Goal: Transaction & Acquisition: Purchase product/service

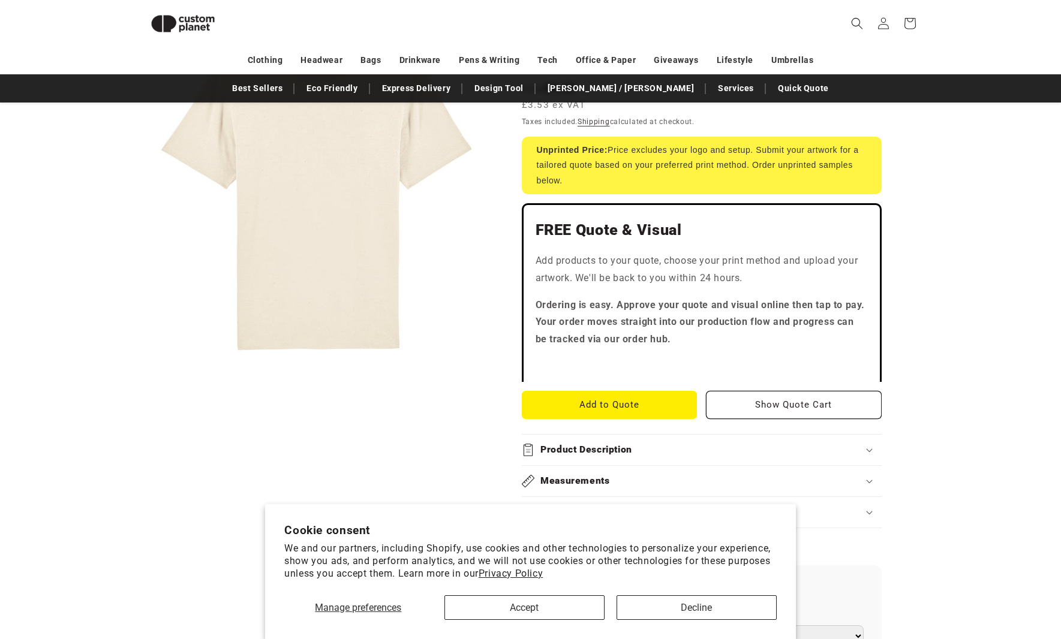
scroll to position [464, 0]
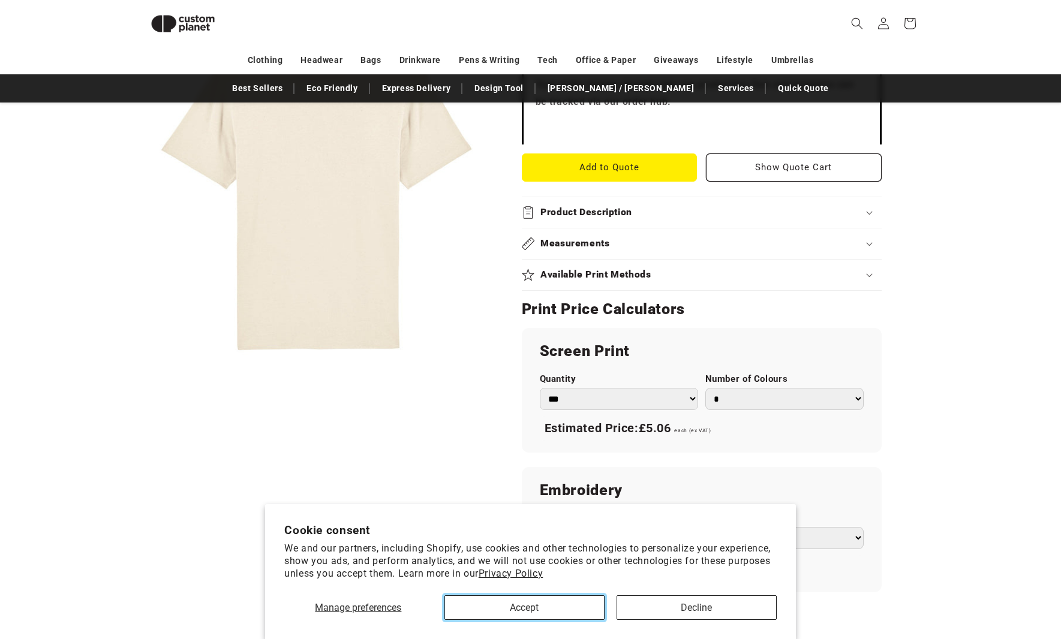
click at [551, 604] on button "Accept" at bounding box center [524, 607] width 160 height 25
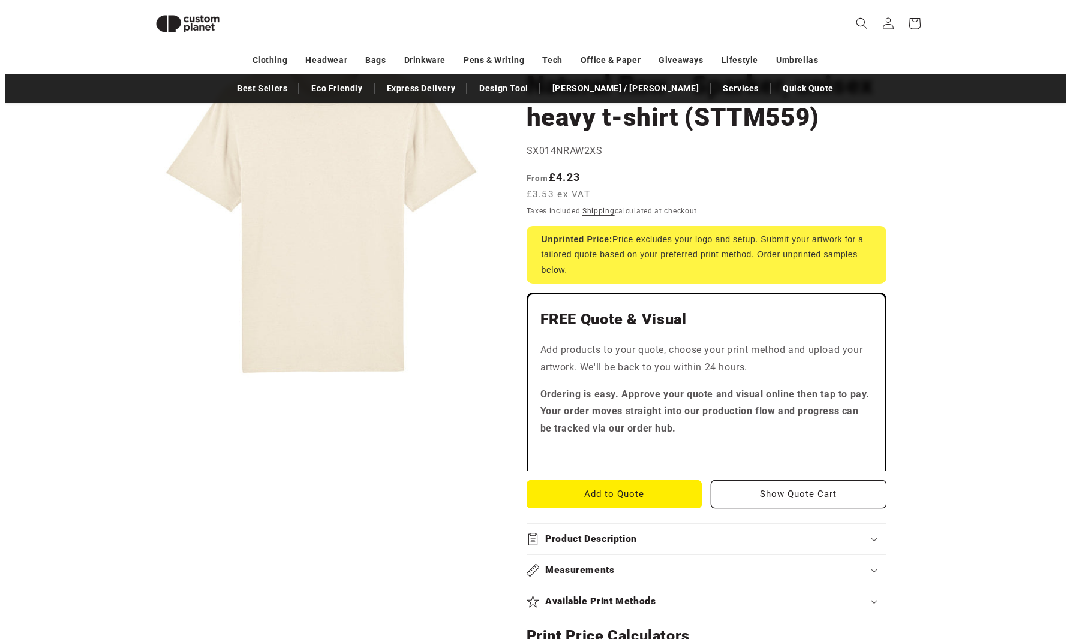
scroll to position [0, 0]
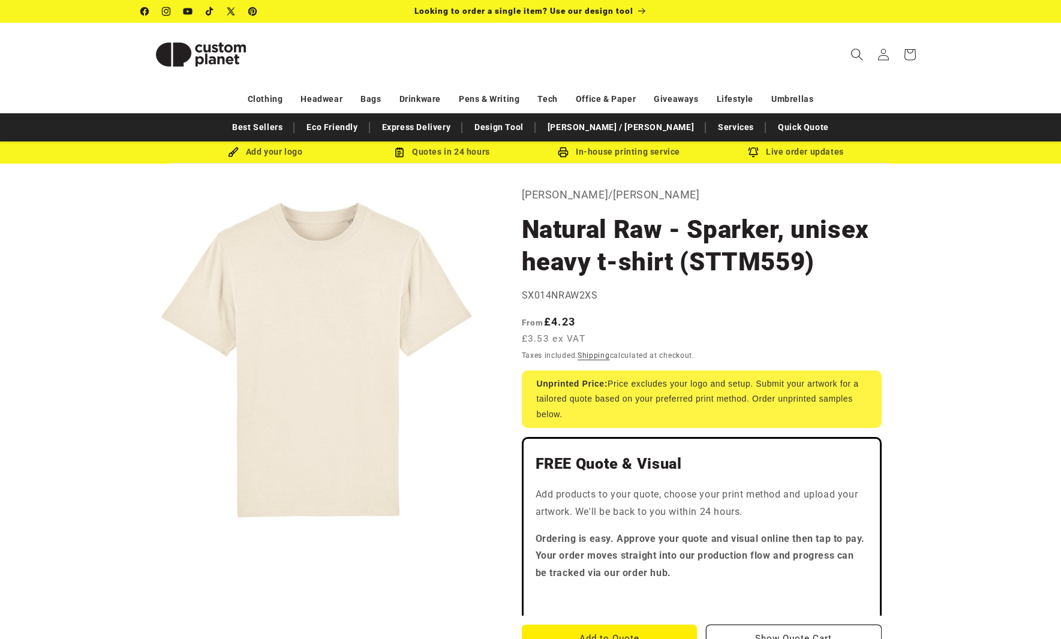
click at [851, 56] on icon "Search" at bounding box center [856, 54] width 13 height 13
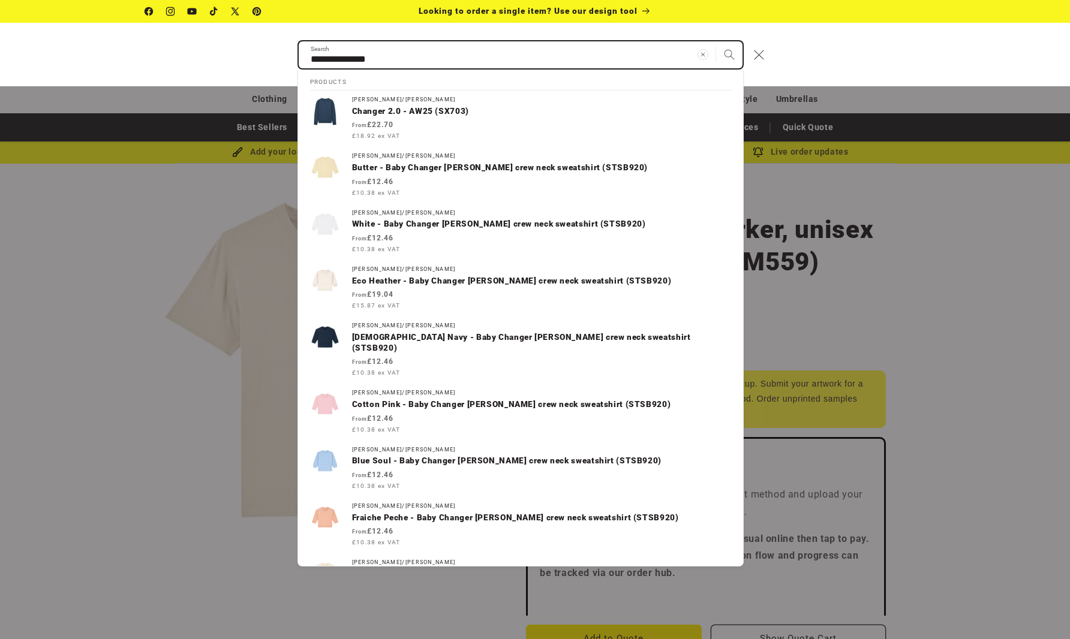
type input "**********"
click at [716, 41] on button "Search" at bounding box center [729, 54] width 26 height 26
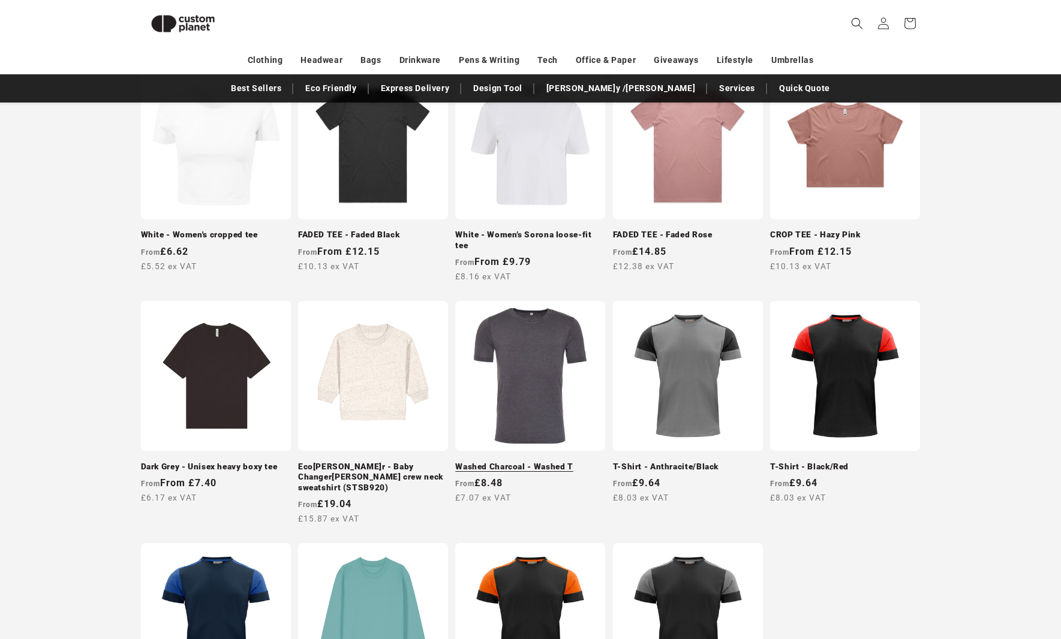
scroll to position [644, 0]
